Goal: Information Seeking & Learning: Understand process/instructions

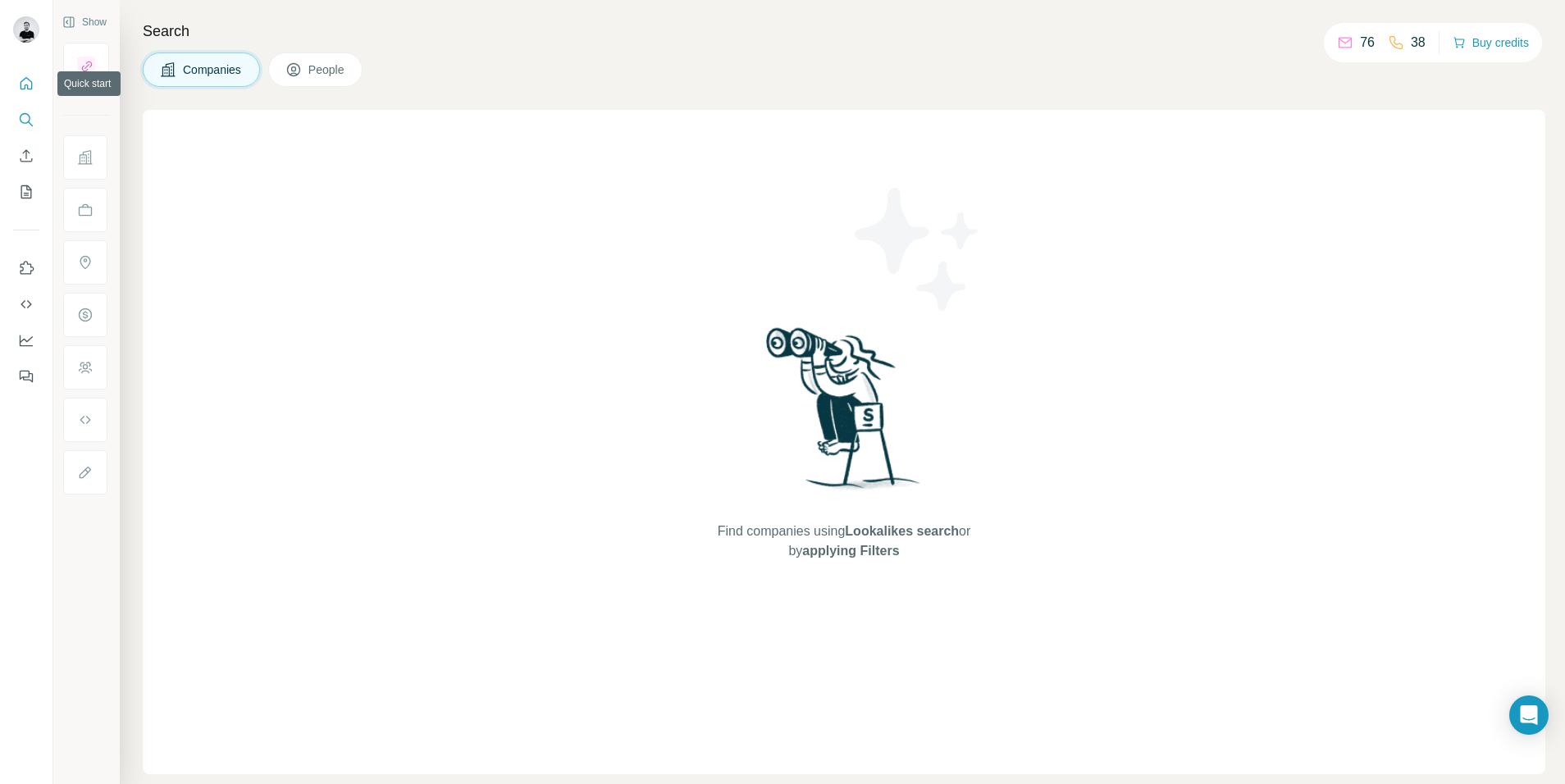
click at [33, 90] on icon "Quick start" at bounding box center [26, 83] width 17 height 17
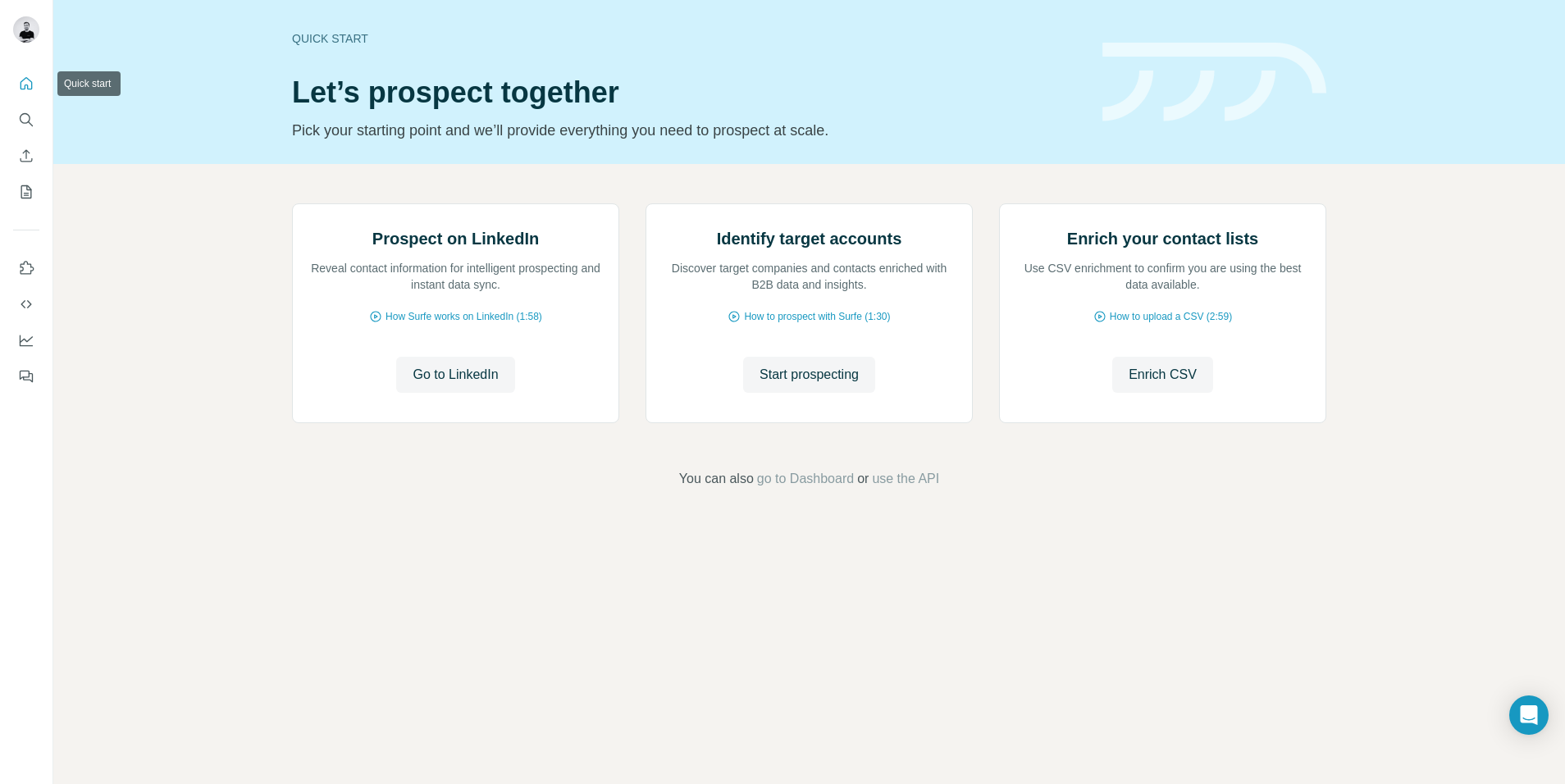
click at [17, 68] on button "Quick start" at bounding box center [26, 83] width 26 height 30
click at [26, 86] on icon "Quick start" at bounding box center [26, 83] width 17 height 17
click at [25, 328] on button "Dashboard" at bounding box center [26, 341] width 26 height 30
click at [27, 83] on icon "Quick start" at bounding box center [26, 83] width 17 height 17
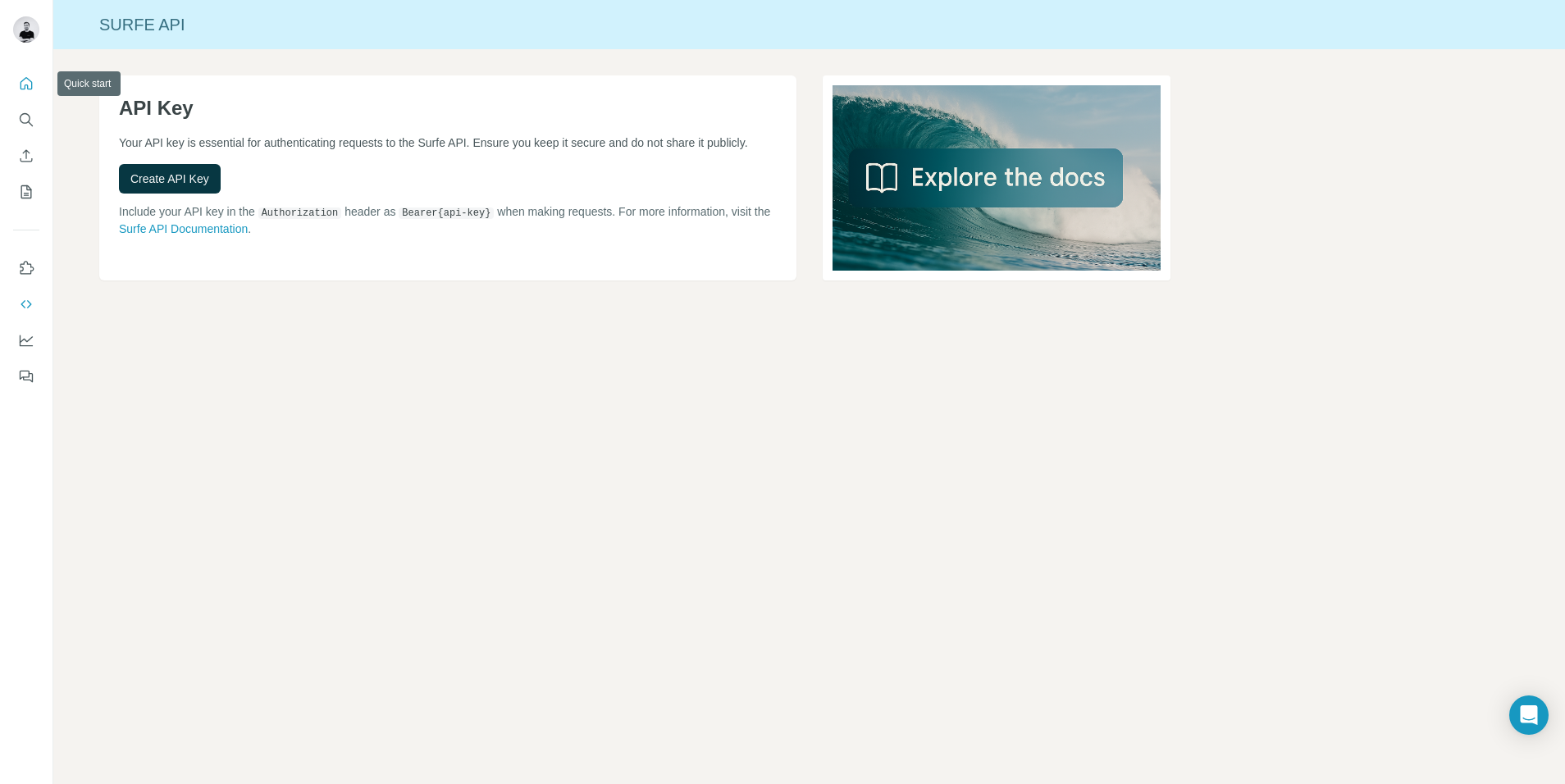
click at [25, 81] on icon "Quick start" at bounding box center [26, 83] width 17 height 17
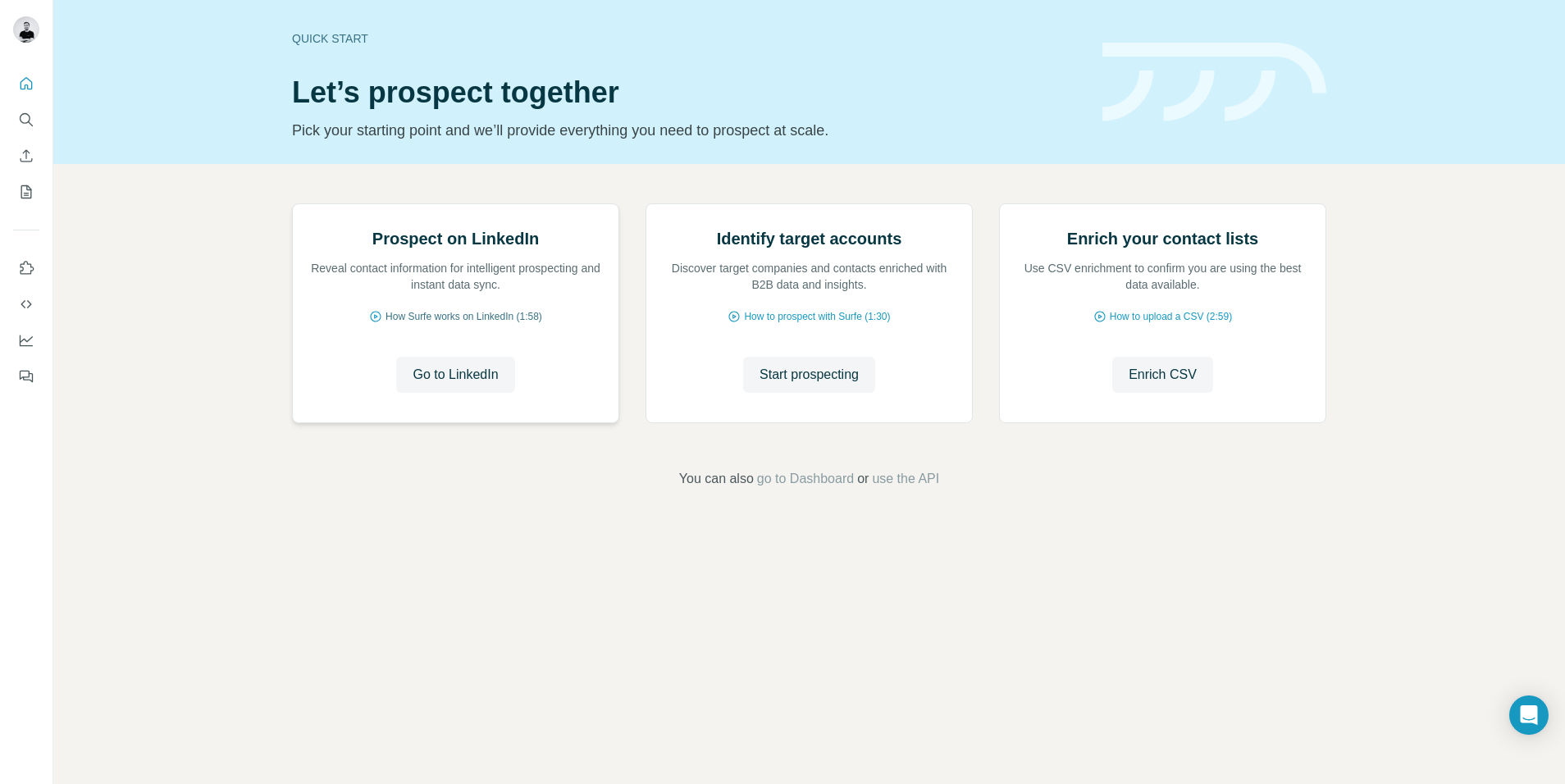
click at [476, 324] on span "How Surfe works on LinkedIn (1:58)" at bounding box center [464, 317] width 157 height 15
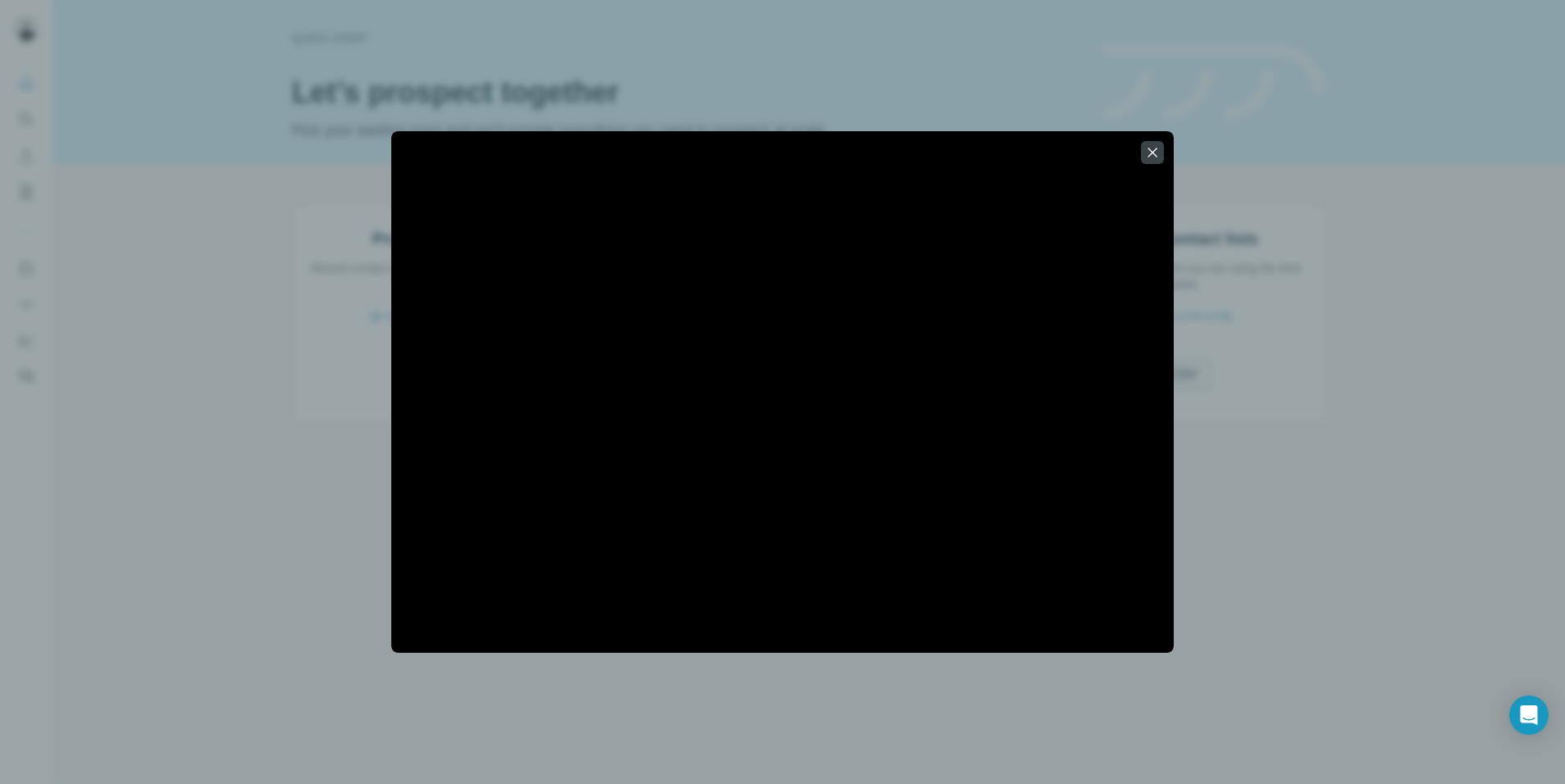
click at [1257, 510] on div at bounding box center [782, 392] width 1565 height 784
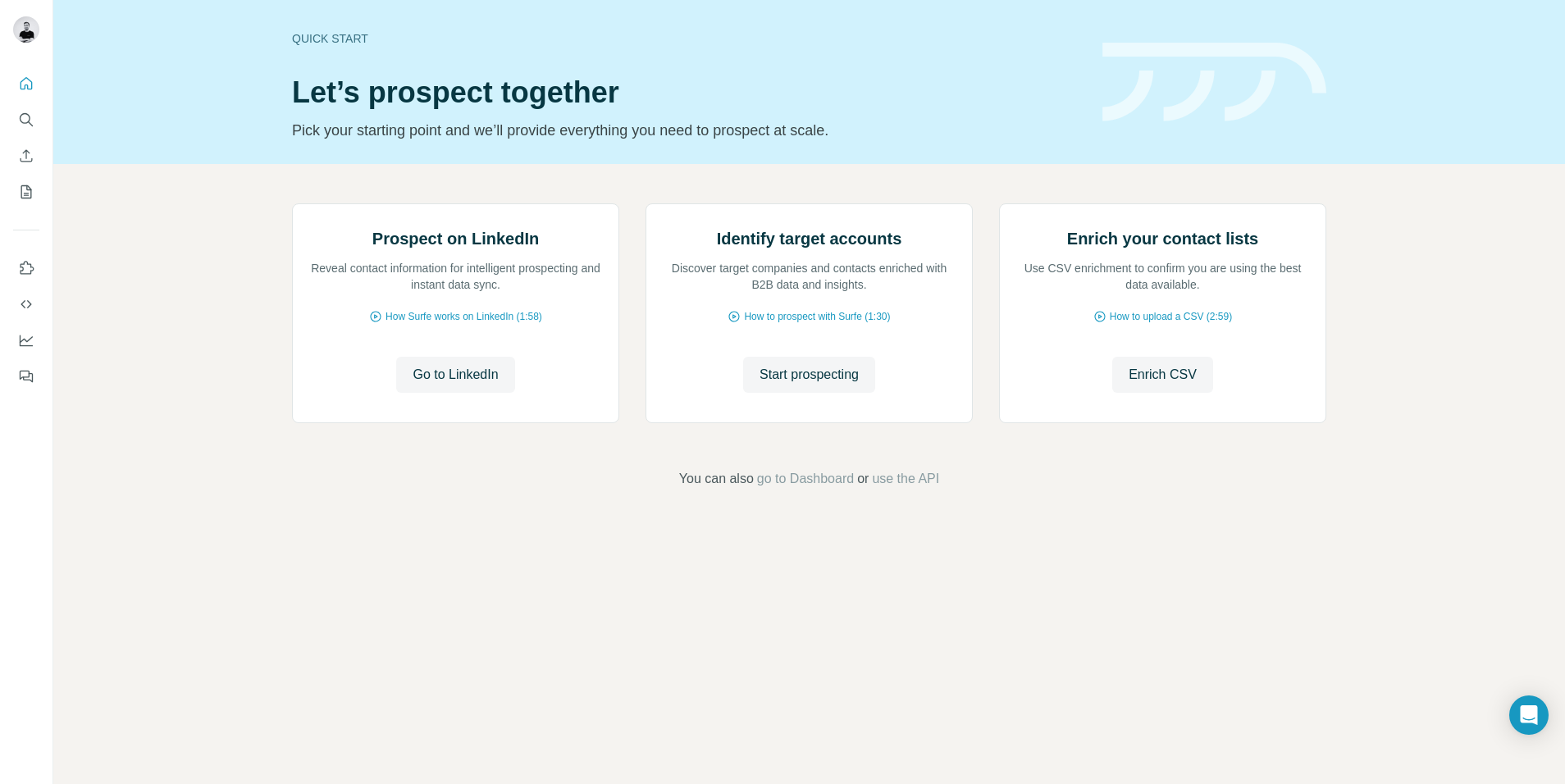
click at [12, 74] on div at bounding box center [26, 225] width 53 height 332
click at [23, 78] on icon "Quick start" at bounding box center [26, 83] width 17 height 17
